Goal: Task Accomplishment & Management: Manage account settings

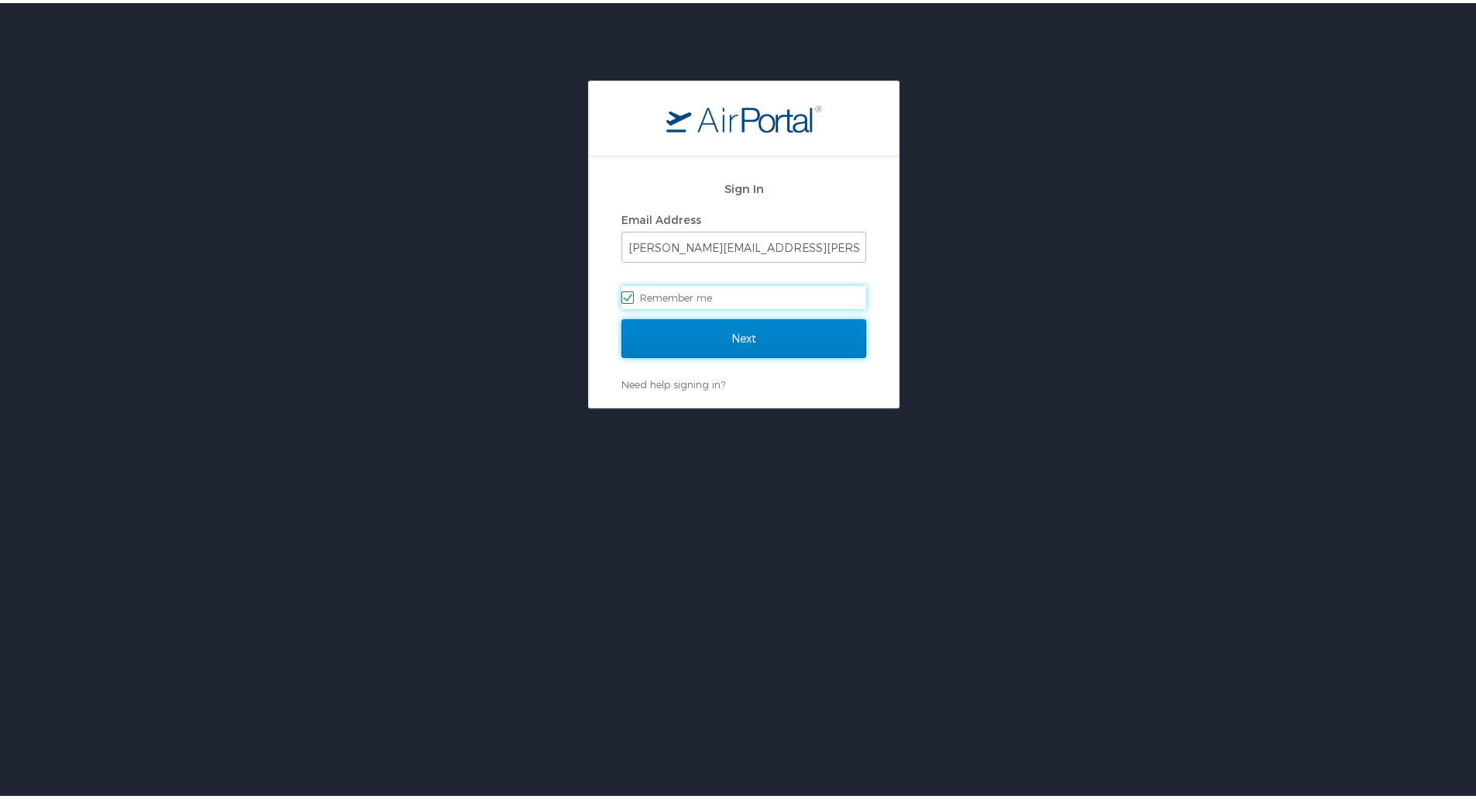
click at [825, 339] on input "Next" at bounding box center [744, 335] width 245 height 39
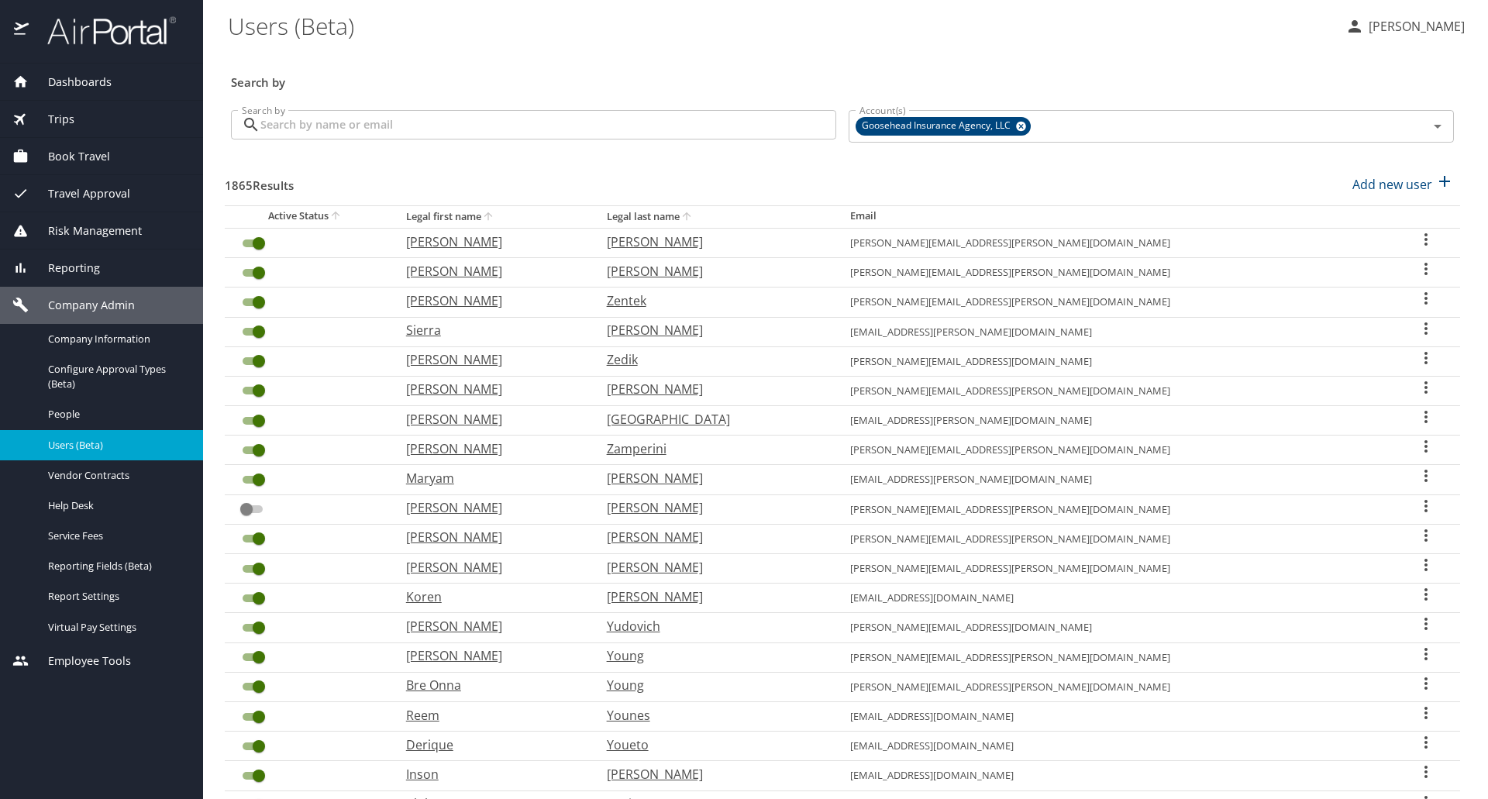
click at [512, 122] on input "Search by" at bounding box center [548, 124] width 576 height 29
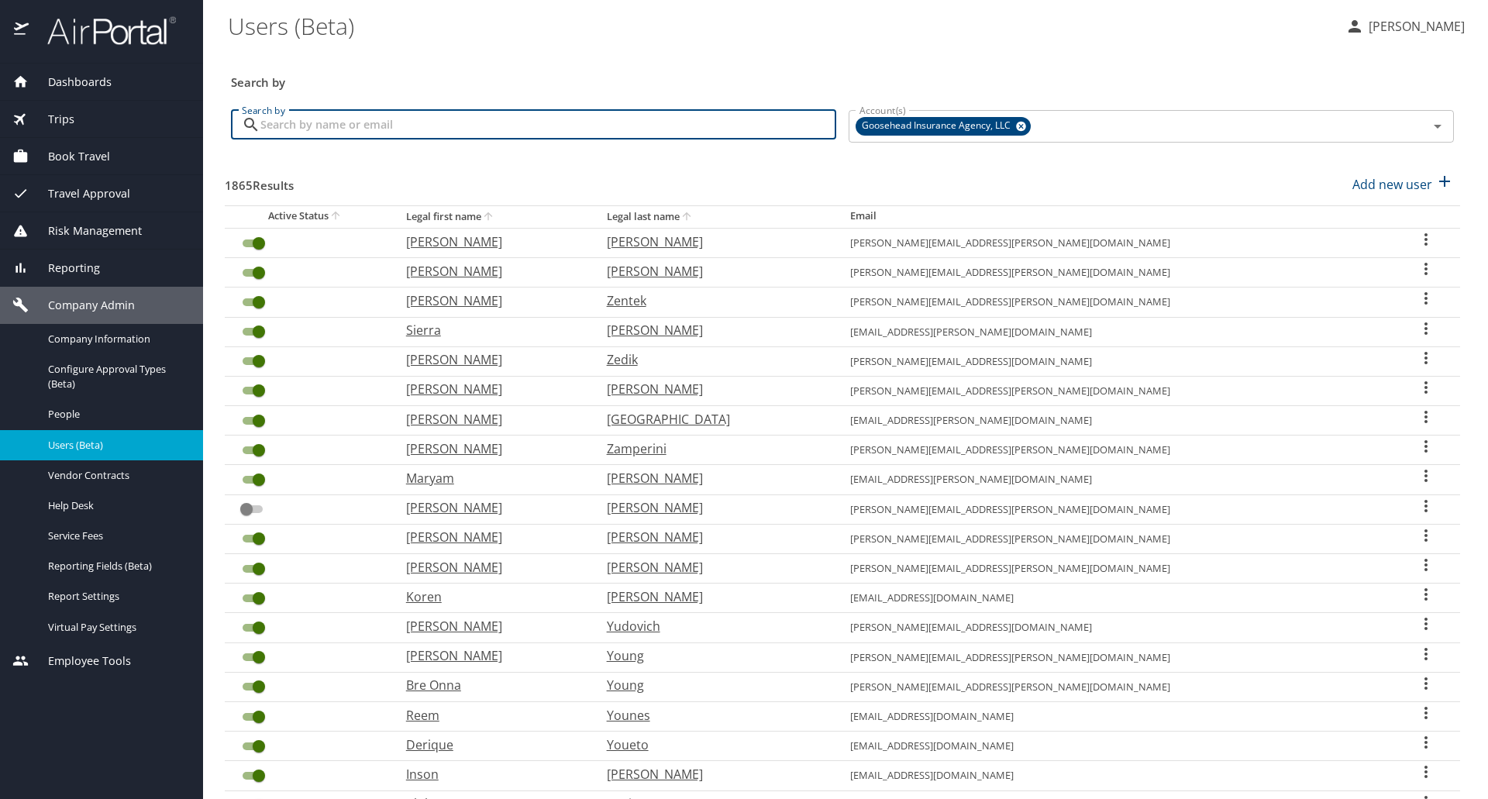
paste input "andrew.torralva@goosehead.com"
type input "andrew.torralva@goosehead.com"
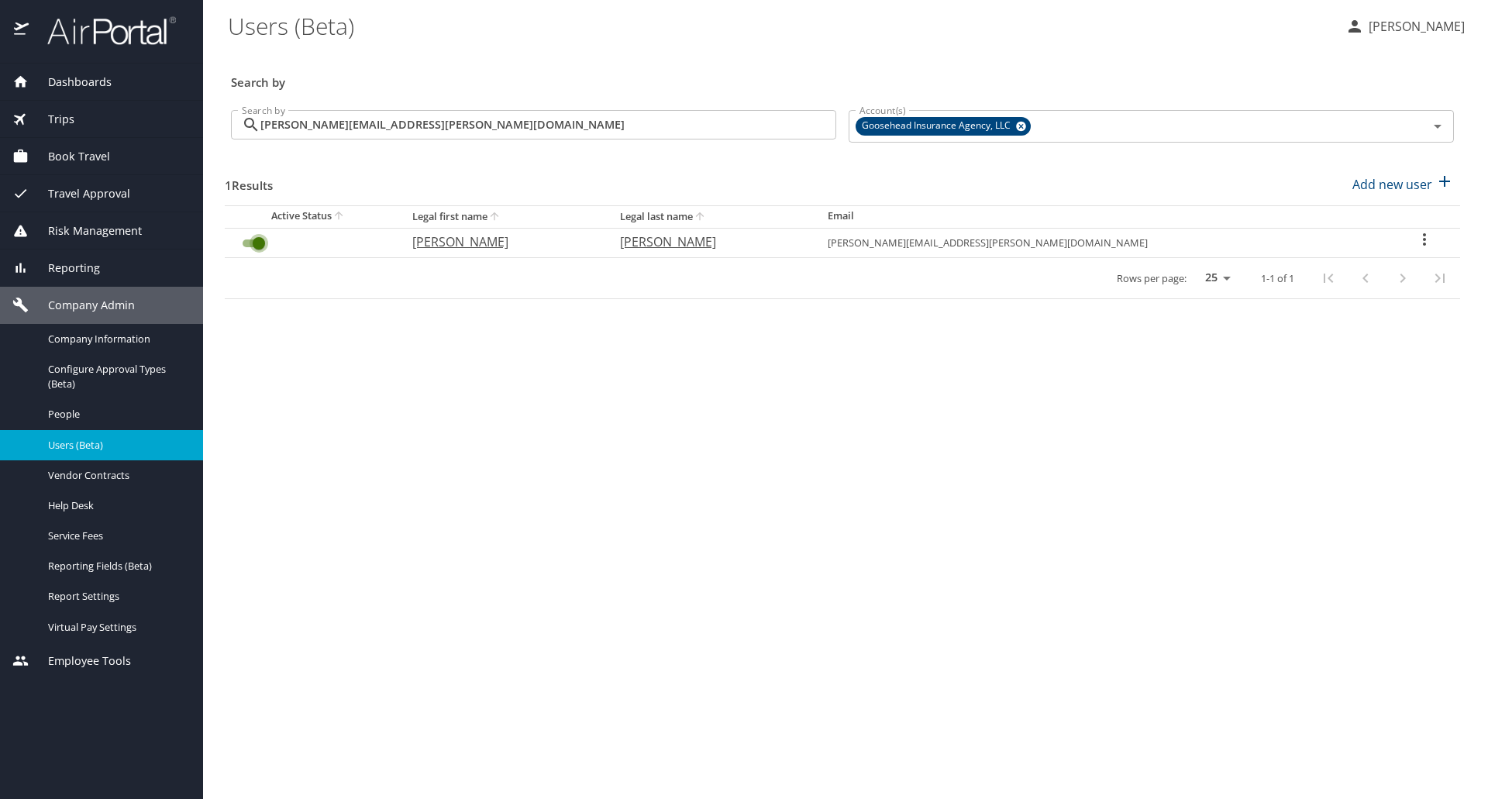
click at [256, 238] on input "User Search Table" at bounding box center [259, 243] width 56 height 19
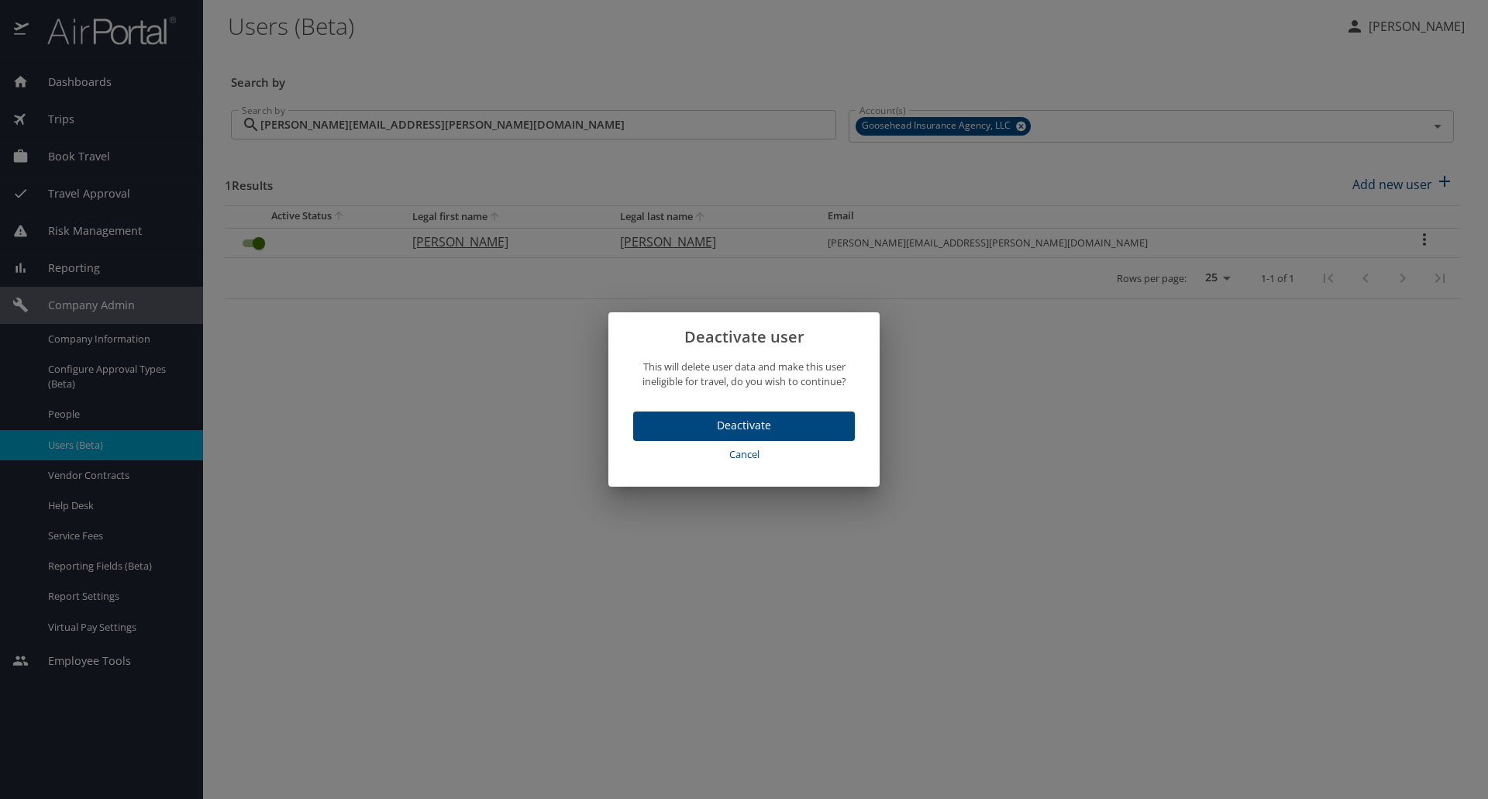
click at [822, 419] on span "Deactivate" at bounding box center [744, 425] width 197 height 19
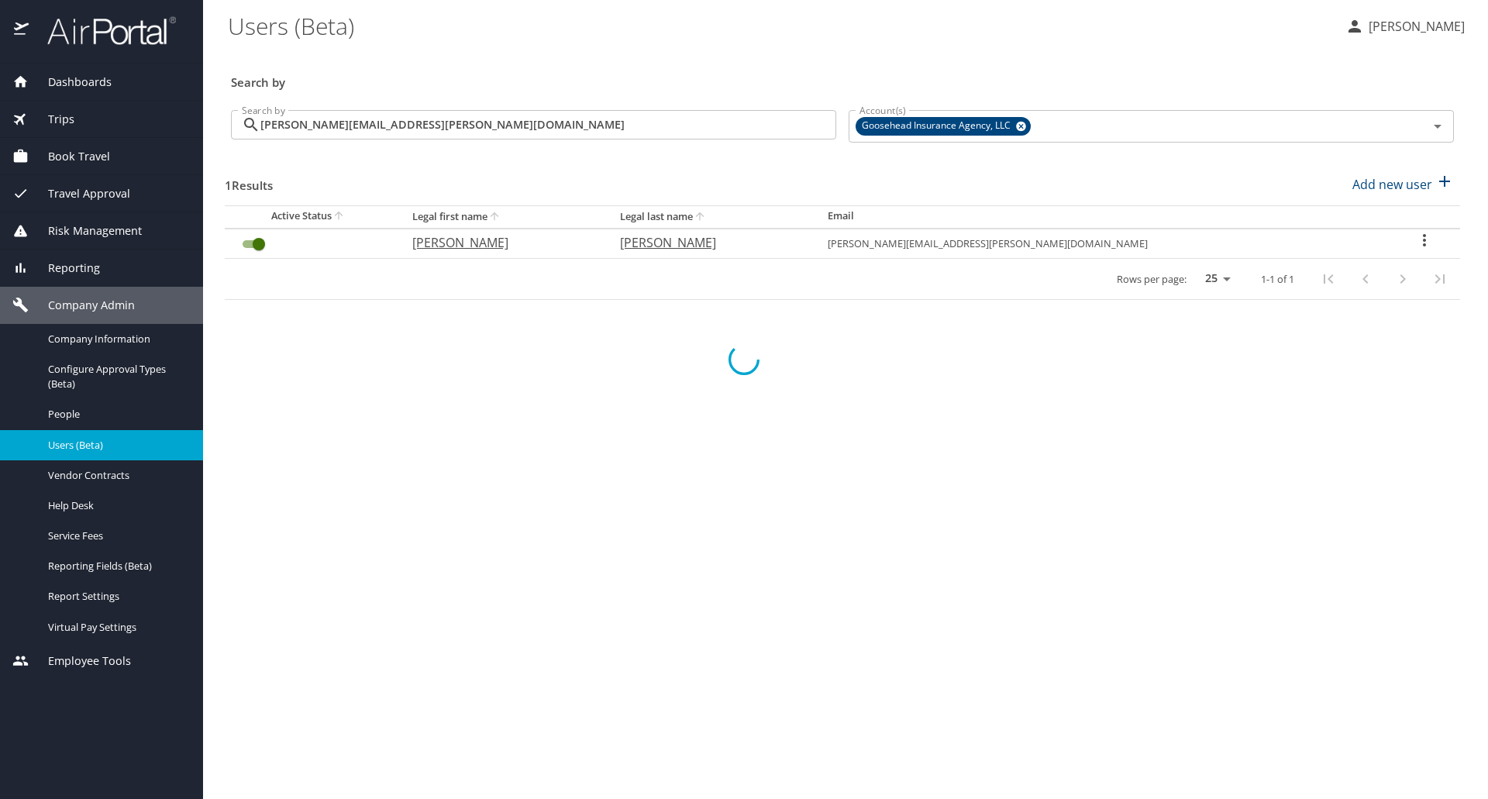
checkbox input "false"
